Goal: Transaction & Acquisition: Purchase product/service

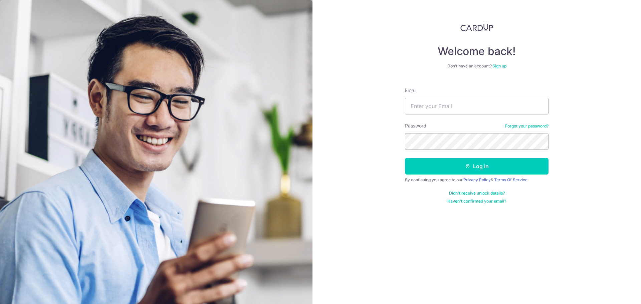
type input "koolkiddy@yahoo.com"
click at [405, 158] on button "Log in" at bounding box center [477, 166] width 144 height 17
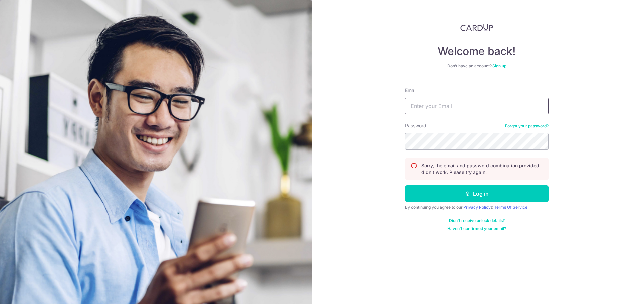
click at [436, 109] on input "Email" at bounding box center [477, 106] width 144 height 17
type input "[EMAIL_ADDRESS][DOMAIN_NAME]"
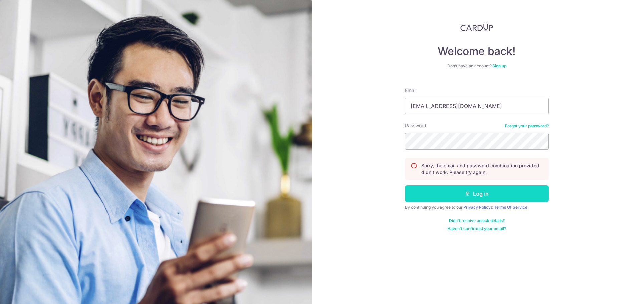
click at [467, 194] on icon "submit" at bounding box center [467, 193] width 5 height 5
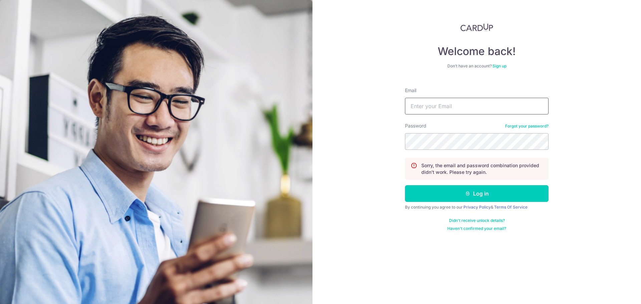
click at [435, 108] on input "Email" at bounding box center [477, 106] width 144 height 17
type input "[EMAIL_ADDRESS][DOMAIN_NAME]"
click at [405, 185] on button "Log in" at bounding box center [477, 193] width 144 height 17
drag, startPoint x: 437, startPoint y: 106, endPoint x: 439, endPoint y: 110, distance: 4.5
click at [439, 105] on input "Email" at bounding box center [477, 106] width 144 height 17
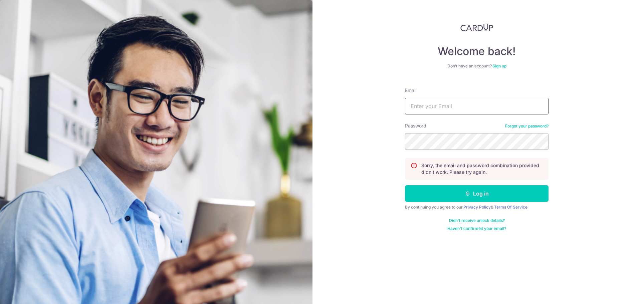
type input "[EMAIL_ADDRESS][DOMAIN_NAME]"
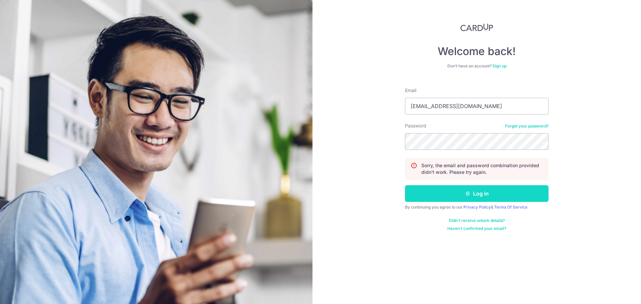
click at [470, 194] on icon "submit" at bounding box center [467, 193] width 5 height 5
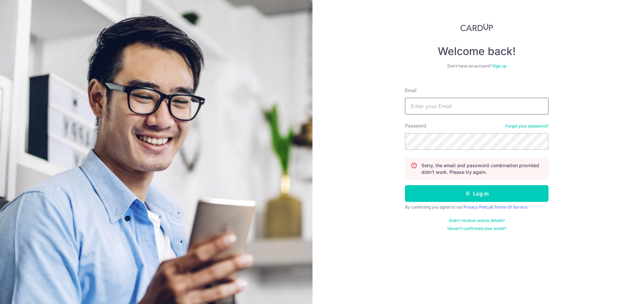
click at [440, 104] on input "Email" at bounding box center [477, 106] width 144 height 17
type input "[EMAIL_ADDRESS][DOMAIN_NAME]"
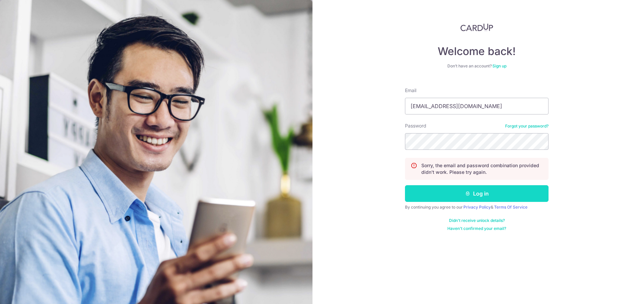
click at [475, 195] on button "Log in" at bounding box center [477, 193] width 144 height 17
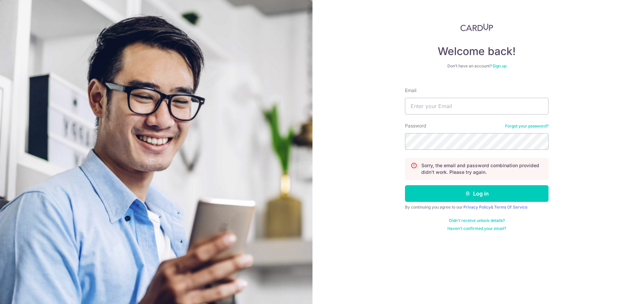
click at [541, 126] on link "Forgot your password?" at bounding box center [526, 126] width 43 height 5
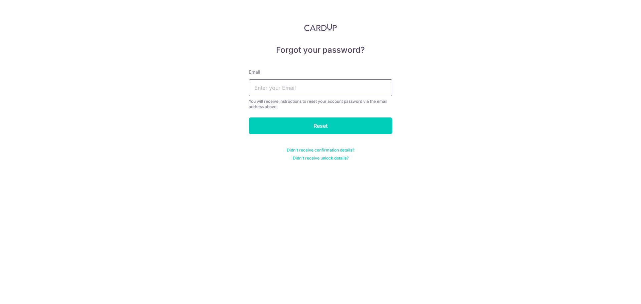
click at [279, 87] on input "text" at bounding box center [321, 87] width 144 height 17
type input "koolkiddy@yahoo.com"
click at [320, 127] on input "Reset" at bounding box center [321, 126] width 144 height 17
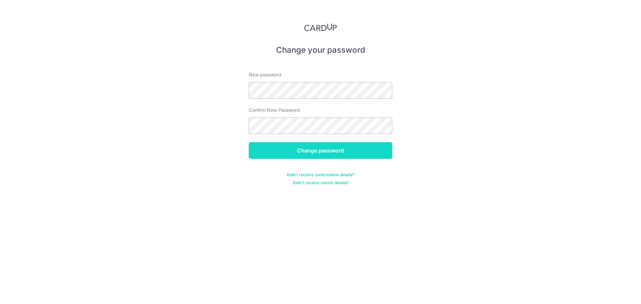
click at [303, 149] on input "Change password" at bounding box center [321, 150] width 144 height 17
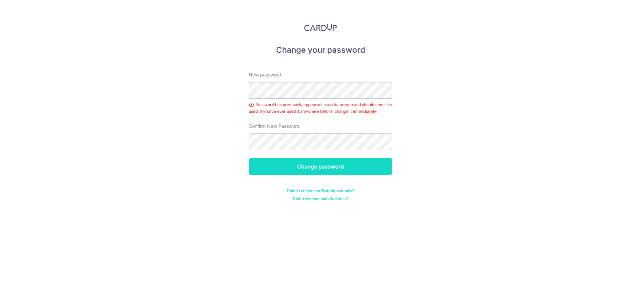
click at [317, 168] on input "Change password" at bounding box center [321, 166] width 144 height 17
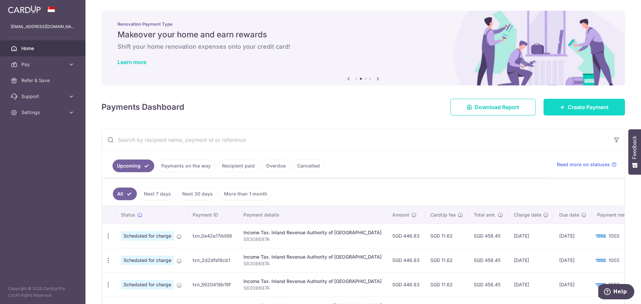
click at [560, 108] on icon at bounding box center [562, 107] width 5 height 5
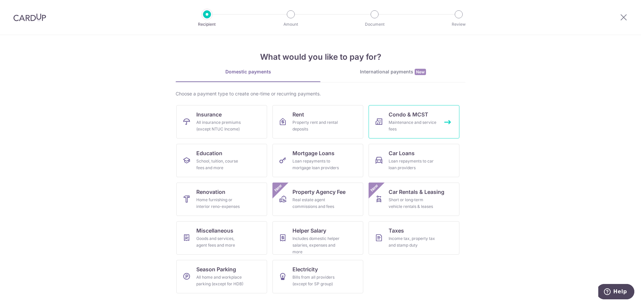
click at [437, 119] on link "Condo & MCST Maintenance and service fees" at bounding box center [414, 121] width 91 height 33
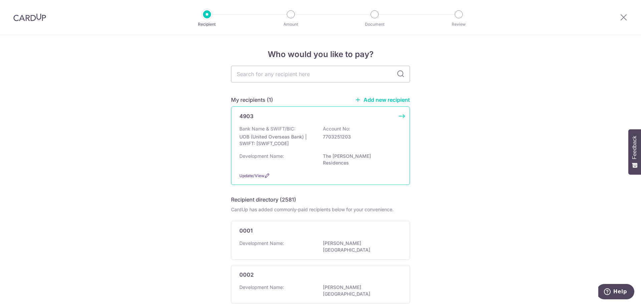
click at [296, 142] on p "UOB (United Overseas Bank) | SWIFT: UOVBSGSGXXX" at bounding box center [276, 140] width 75 height 13
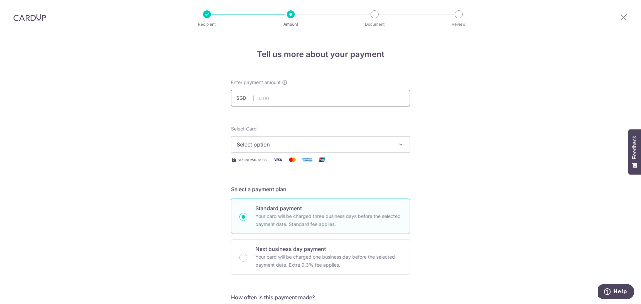
click at [274, 100] on input "text" at bounding box center [320, 98] width 179 height 17
type input "697.66"
click at [263, 143] on span "Select option" at bounding box center [315, 145] width 156 height 8
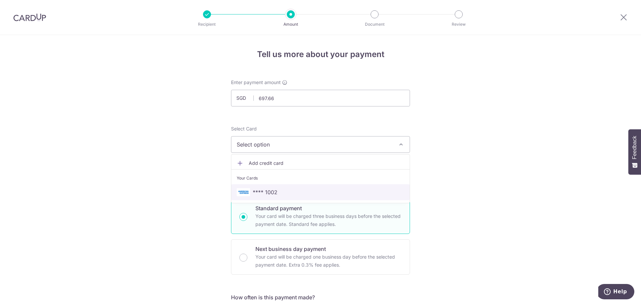
click at [266, 192] on span "**** 1002" at bounding box center [265, 192] width 25 height 8
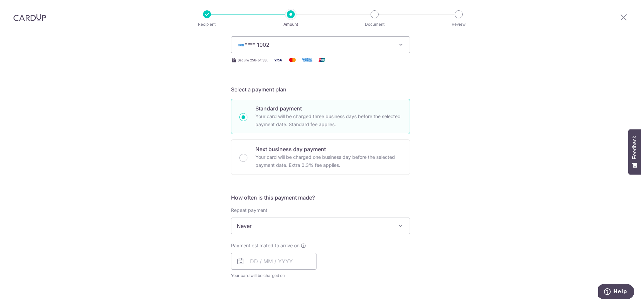
scroll to position [100, 0]
click at [251, 231] on span "Never" at bounding box center [320, 226] width 178 height 16
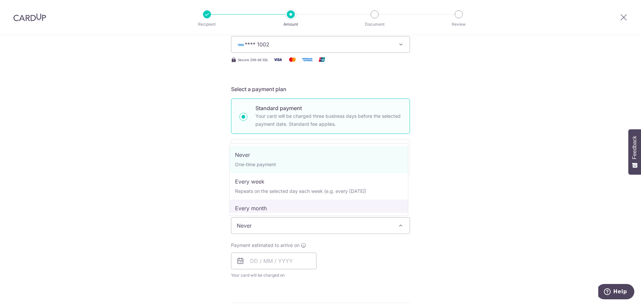
click at [208, 219] on div "Tell us more about your payment Enter payment amount SGD 697.66 697.66 Select C…" at bounding box center [320, 237] width 641 height 604
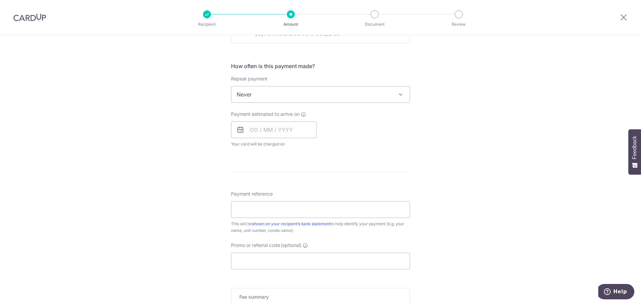
scroll to position [234, 0]
click at [252, 127] on input "text" at bounding box center [273, 127] width 85 height 17
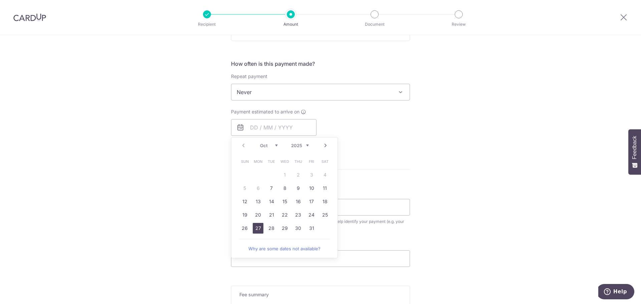
drag, startPoint x: 256, startPoint y: 229, endPoint x: 212, endPoint y: 219, distance: 45.2
click at [256, 229] on link "27" at bounding box center [258, 228] width 11 height 11
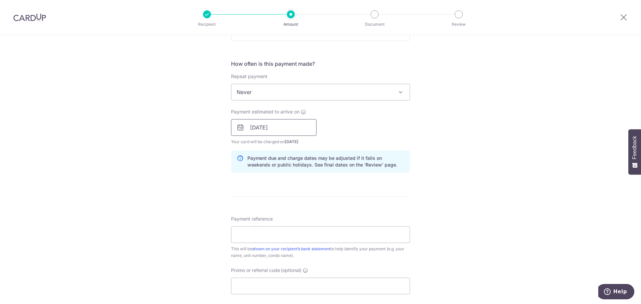
click at [260, 130] on input "27/10/2025" at bounding box center [273, 127] width 85 height 17
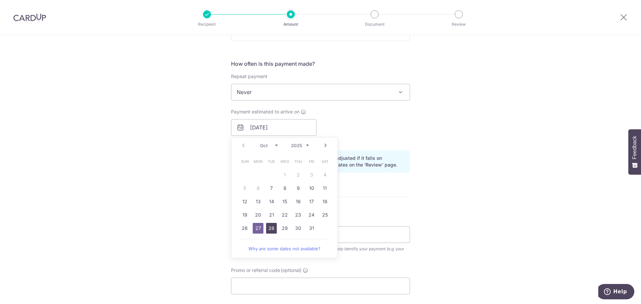
click at [267, 227] on link "28" at bounding box center [271, 228] width 11 height 11
type input "[DATE]"
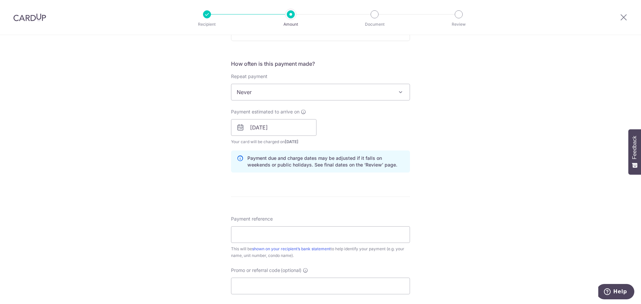
click at [180, 205] on div "Tell us more about your payment Enter payment amount SGD 697.66 697.66 Select C…" at bounding box center [320, 116] width 641 height 631
click at [238, 232] on input "Payment reference" at bounding box center [320, 234] width 179 height 17
drag, startPoint x: 266, startPoint y: 233, endPoint x: 209, endPoint y: 234, distance: 57.8
click at [209, 234] on div "Tell us more about your payment Enter payment amount SGD 697.66 697.66 Select C…" at bounding box center [320, 116] width 641 height 631
paste input "#09-57/2300991"
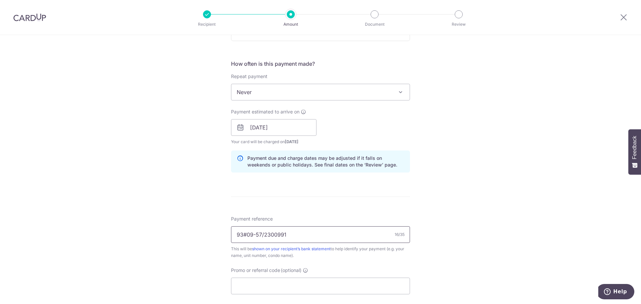
type input "93#09-57/2300991"
click at [205, 234] on div "Tell us more about your payment Enter payment amount SGD 697.66 697.66 Select C…" at bounding box center [320, 116] width 641 height 631
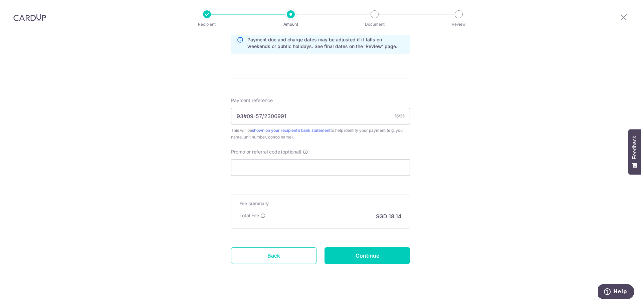
scroll to position [362, 0]
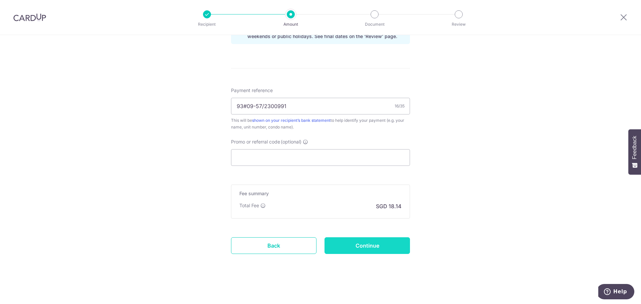
click at [359, 244] on input "Continue" at bounding box center [367, 245] width 85 height 17
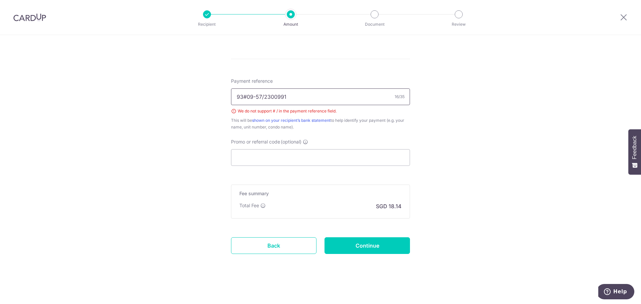
click at [244, 98] on input "93#09-57/2300991" at bounding box center [320, 96] width 179 height 17
type input "93 09-57 2300991"
click at [350, 248] on input "Continue" at bounding box center [367, 245] width 85 height 17
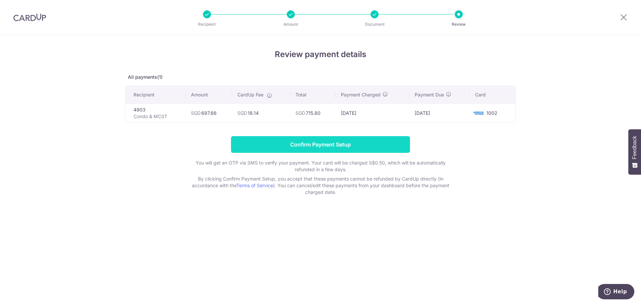
click at [321, 145] on input "Confirm Payment Setup" at bounding box center [320, 144] width 179 height 17
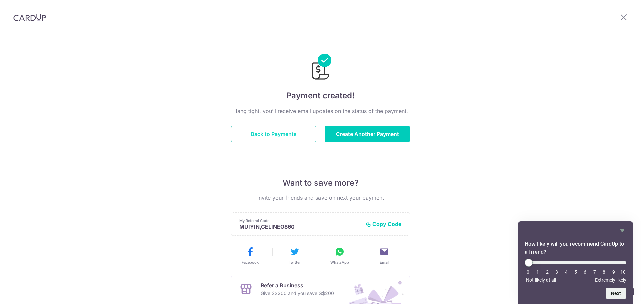
click at [278, 136] on button "Back to Payments" at bounding box center [273, 134] width 85 height 17
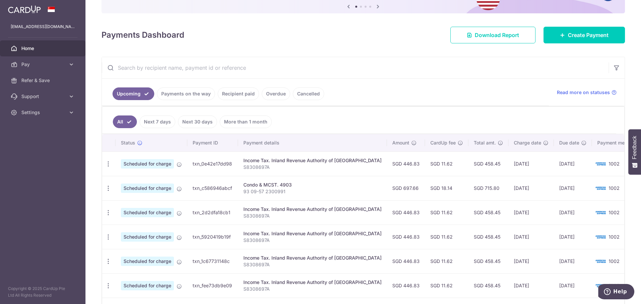
scroll to position [33, 0]
